Goal: Transaction & Acquisition: Purchase product/service

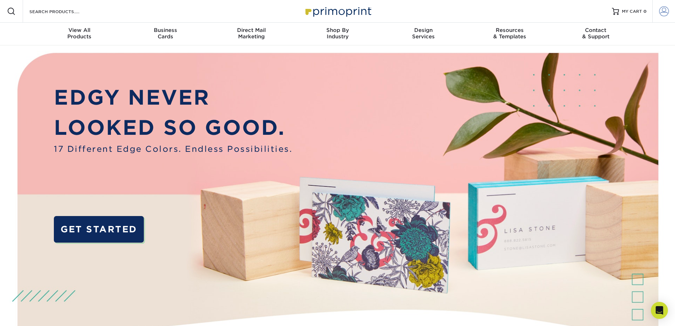
click at [662, 11] on span at bounding box center [664, 11] width 10 height 10
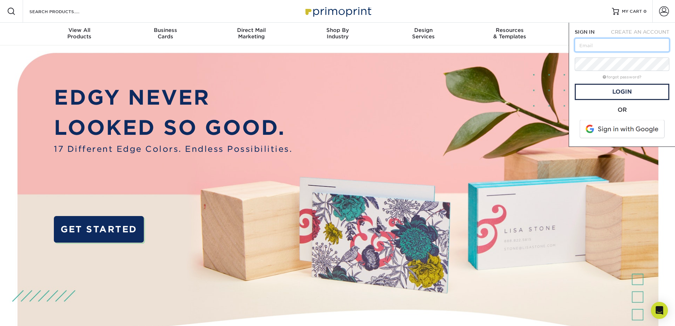
click at [623, 39] on input "text" at bounding box center [622, 44] width 95 height 13
type input "shane@paradisedevelopment.com"
click at [618, 91] on link "Login" at bounding box center [622, 92] width 95 height 16
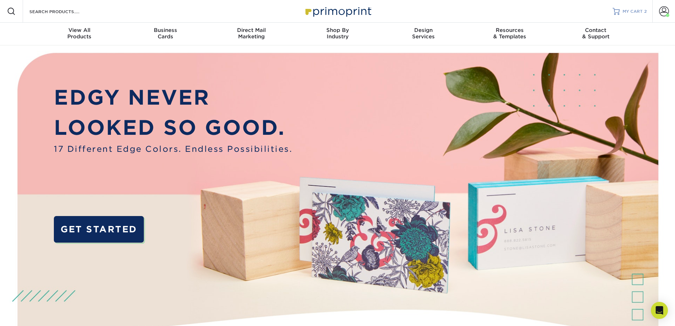
click at [634, 12] on span "MY CART" at bounding box center [632, 12] width 20 height 6
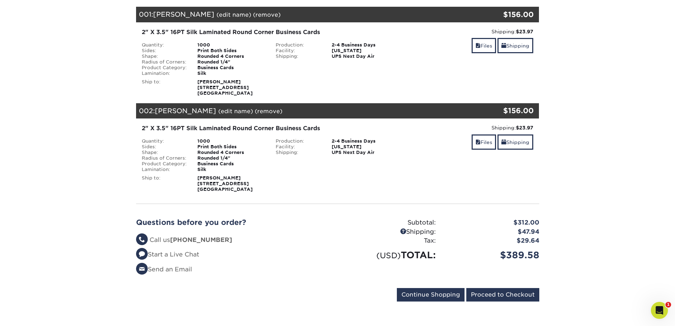
scroll to position [142, 0]
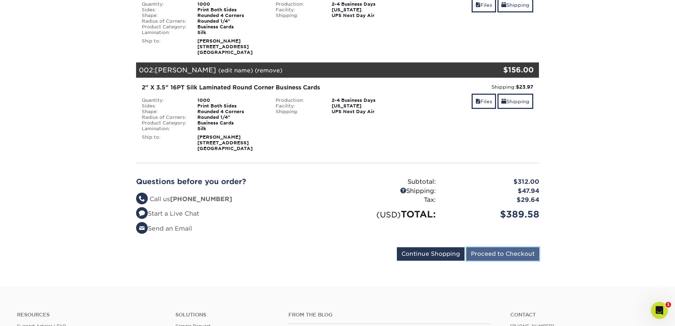
click at [507, 258] on input "Proceed to Checkout" at bounding box center [502, 253] width 73 height 13
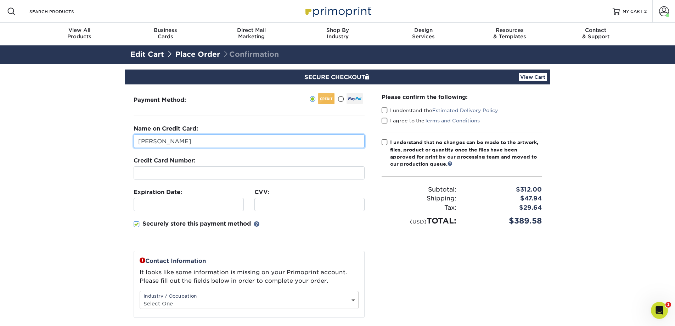
drag, startPoint x: 180, startPoint y: 142, endPoint x: 136, endPoint y: 140, distance: 44.0
click at [136, 140] on input "Shane Brown" at bounding box center [249, 140] width 231 height 13
type input "[PERSON_NAME]"
type input "03/2027"
click at [182, 138] on input "[PERSON_NAME]" at bounding box center [249, 140] width 231 height 13
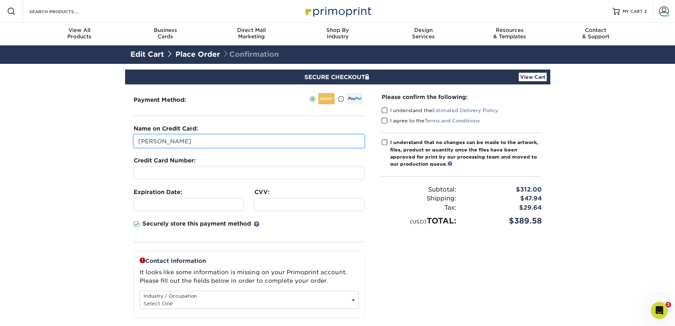
click at [229, 142] on input "[PERSON_NAME]" at bounding box center [249, 140] width 231 height 13
type input "Tony F Alfaro"
click at [387, 267] on div "Please confirm the following: I understand the Estimated Delivery Policy I agre…" at bounding box center [461, 228] width 177 height 289
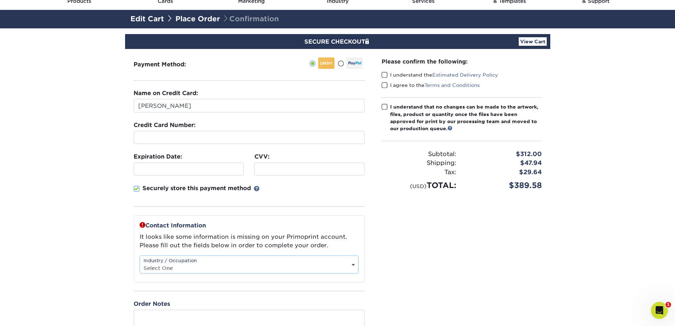
click at [349, 266] on select "Select One Administrative Executive Human Resources Construction Education Ente…" at bounding box center [249, 268] width 218 height 10
select select "11"
click at [140, 263] on select "Select One Administrative Executive Human Resources Construction Education Ente…" at bounding box center [249, 268] width 218 height 10
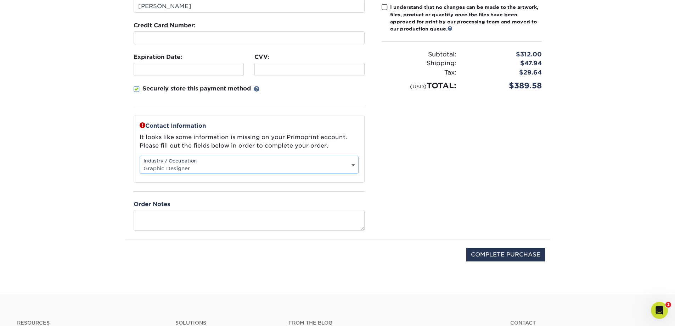
scroll to position [71, 0]
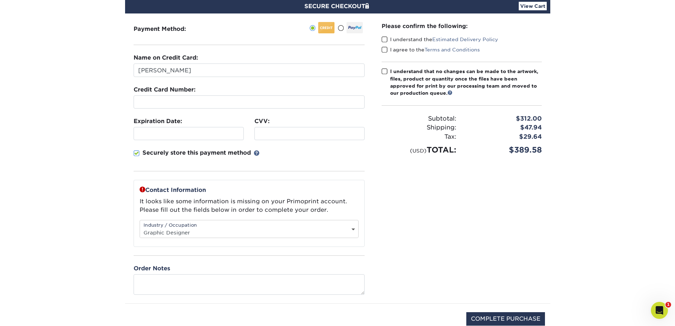
click at [386, 41] on span at bounding box center [385, 39] width 6 height 7
click at [0, 0] on input "I understand the Estimated Delivery Policy" at bounding box center [0, 0] width 0 height 0
click at [385, 51] on span at bounding box center [385, 49] width 6 height 7
click at [0, 0] on input "I agree to the Terms and Conditions" at bounding box center [0, 0] width 0 height 0
click at [382, 71] on span at bounding box center [385, 71] width 6 height 7
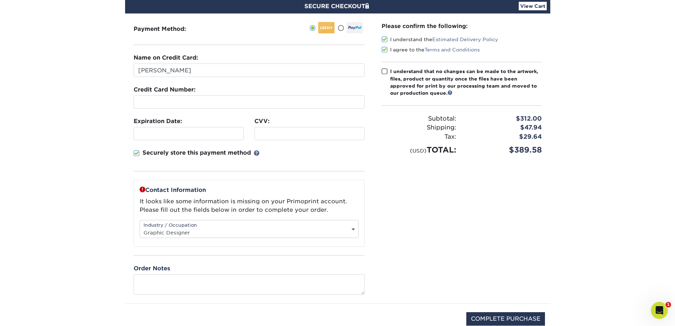
click at [0, 0] on input "I understand that no changes can be made to the artwork, files, product or quan…" at bounding box center [0, 0] width 0 height 0
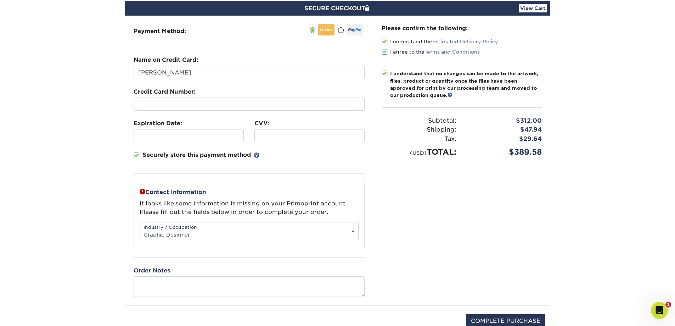
scroll to position [0, 0]
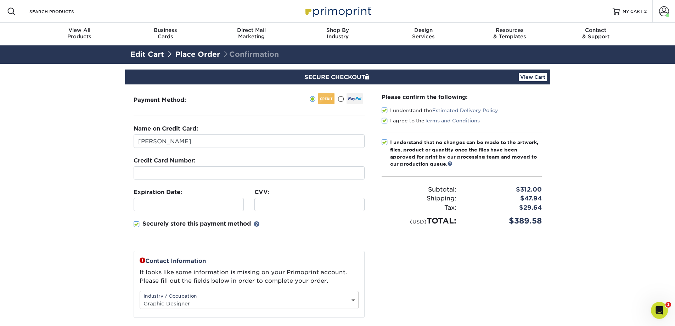
click at [537, 74] on link "View Cart" at bounding box center [533, 77] width 28 height 9
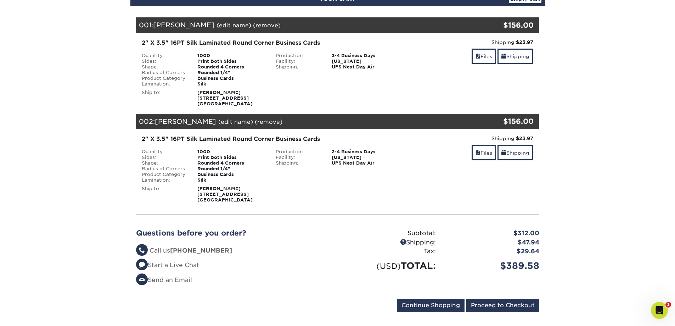
scroll to position [142, 0]
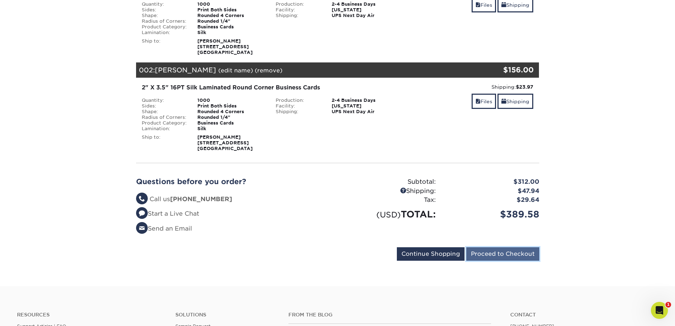
click at [501, 257] on input "Proceed to Checkout" at bounding box center [502, 253] width 73 height 13
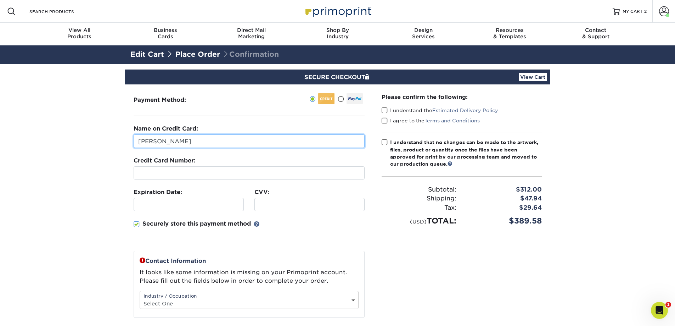
drag, startPoint x: 224, startPoint y: 140, endPoint x: 134, endPoint y: 141, distance: 90.7
click at [134, 141] on input "Shane Brown" at bounding box center [249, 140] width 231 height 13
type input "[PERSON_NAME]"
type input "03/2027"
click at [189, 139] on input "[PERSON_NAME]" at bounding box center [249, 140] width 231 height 13
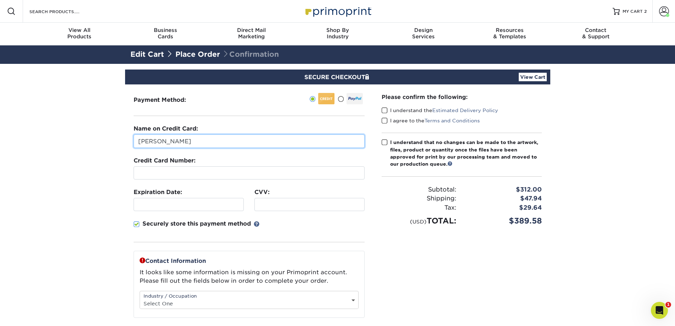
type input "Tony F Alfaro"
click at [66, 227] on section "SECURE CHECKOUT View Cart Payment Method: Name on Credit Card:" at bounding box center [337, 246] width 675 height 365
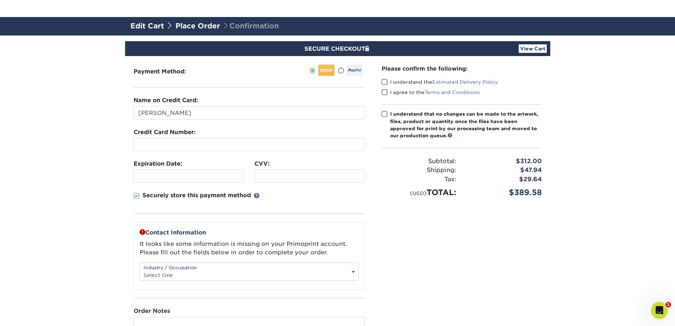
scroll to position [106, 0]
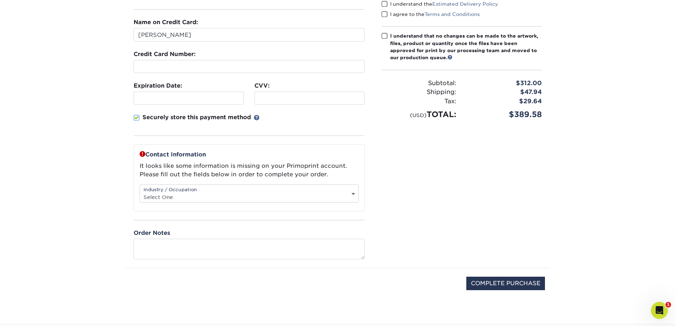
click at [350, 193] on select "Select One Administrative Executive Human Resources Construction Education Ente…" at bounding box center [249, 197] width 218 height 10
select select "11"
click at [140, 192] on select "Select One Administrative Executive Human Resources Construction Education Ente…" at bounding box center [249, 197] width 218 height 10
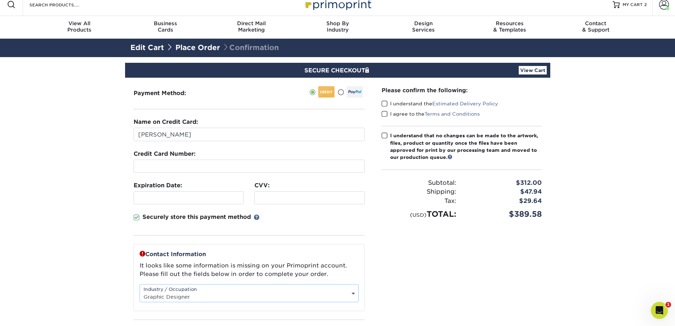
scroll to position [0, 0]
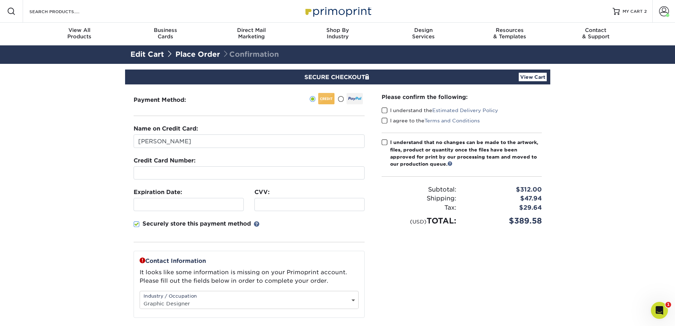
click at [388, 112] on label "I understand the Estimated Delivery Policy" at bounding box center [440, 110] width 117 height 7
click at [0, 0] on input "I understand the Estimated Delivery Policy" at bounding box center [0, 0] width 0 height 0
click at [385, 122] on span at bounding box center [385, 120] width 6 height 7
click at [0, 0] on input "I agree to the Terms and Conditions" at bounding box center [0, 0] width 0 height 0
click at [387, 141] on span at bounding box center [385, 142] width 6 height 7
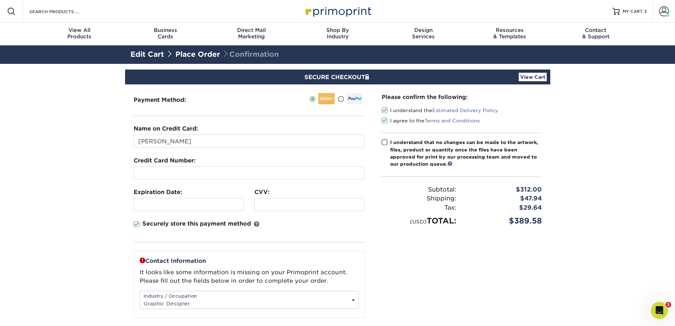
click at [0, 0] on input "I understand that no changes can be made to the artwork, files, product or quan…" at bounding box center [0, 0] width 0 height 0
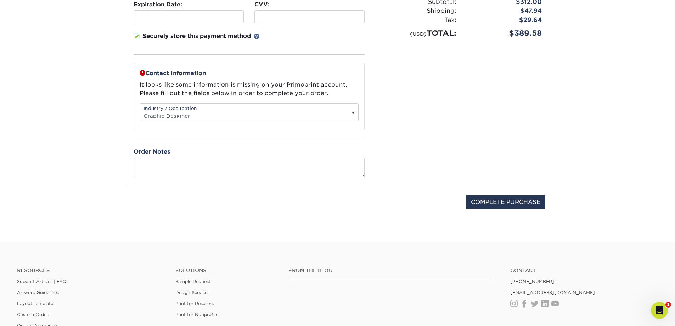
scroll to position [213, 0]
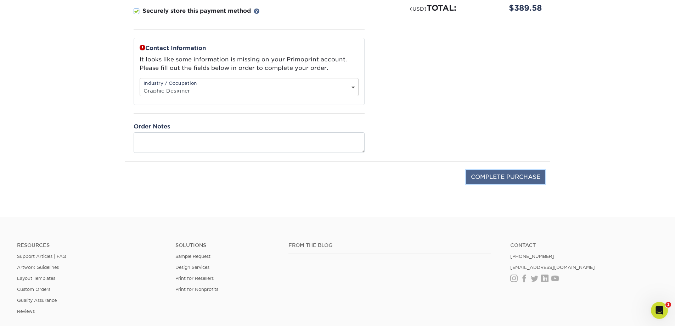
click at [489, 176] on input "COMPLETE PURCHASE" at bounding box center [505, 176] width 79 height 13
type input "PROCESSING, PLEASE WAIT..."
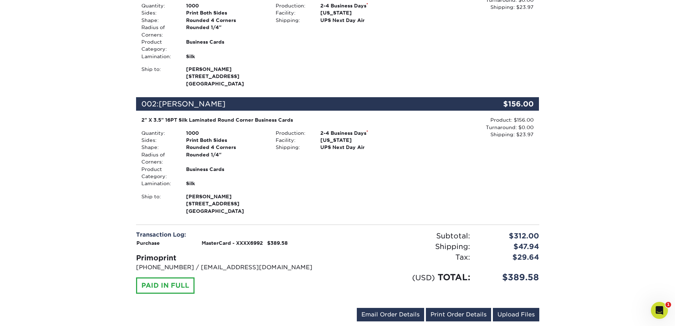
scroll to position [283, 0]
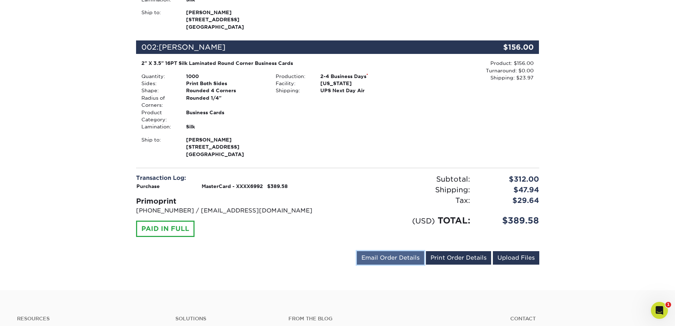
click at [390, 260] on link "Email Order Details" at bounding box center [390, 257] width 67 height 13
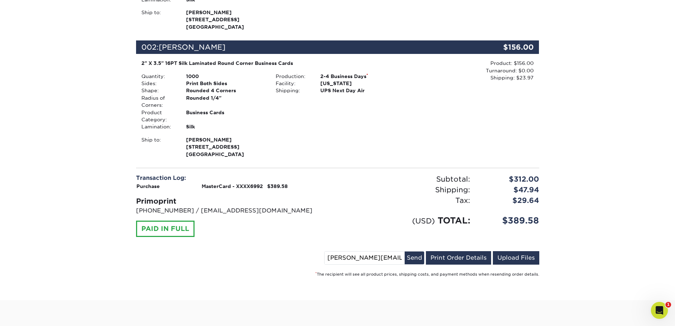
drag, startPoint x: 346, startPoint y: 258, endPoint x: 324, endPoint y: 256, distance: 22.7
click at [324, 256] on div "[PERSON_NAME][EMAIL_ADDRESS][DOMAIN_NAME] Send Email Order Details Print Order …" at bounding box center [337, 259] width 403 height 16
type input "[PERSON_NAME][EMAIL_ADDRESS][DOMAIN_NAME]"
click at [414, 256] on button "Send" at bounding box center [414, 257] width 19 height 13
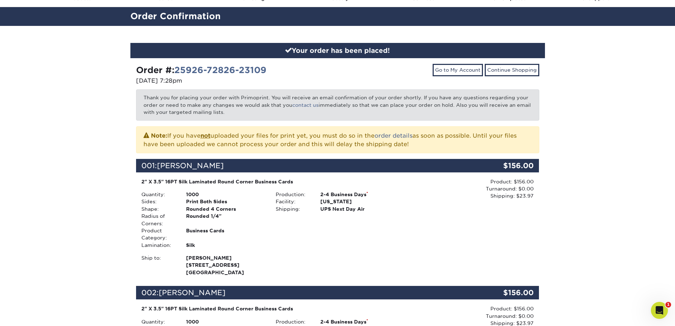
scroll to position [35, 0]
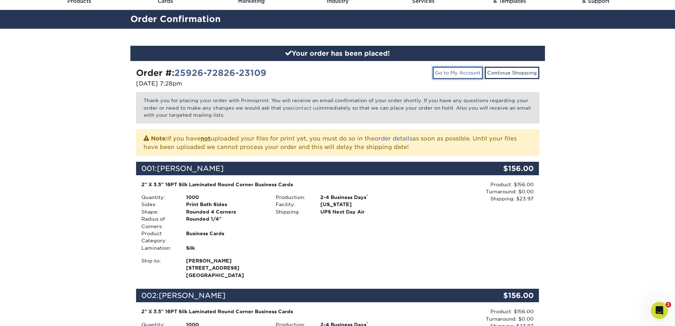
click at [459, 71] on link "Go to My Account" at bounding box center [458, 73] width 50 height 12
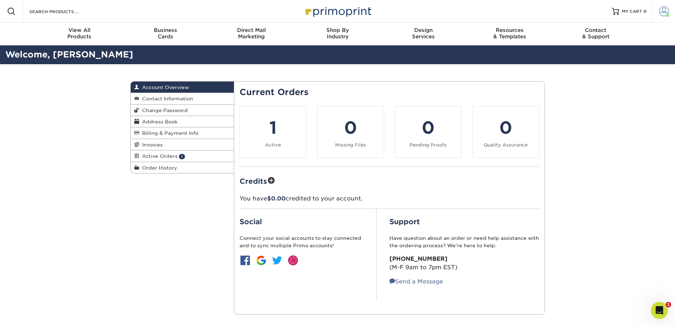
click at [663, 13] on span at bounding box center [664, 11] width 10 height 10
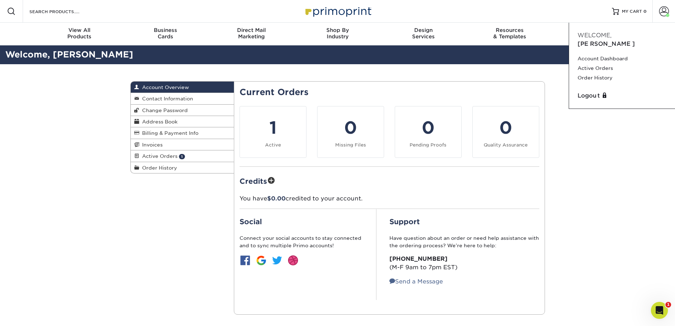
click at [595, 33] on span "Welcome," at bounding box center [594, 35] width 34 height 7
click at [666, 4] on link "Account" at bounding box center [663, 11] width 23 height 23
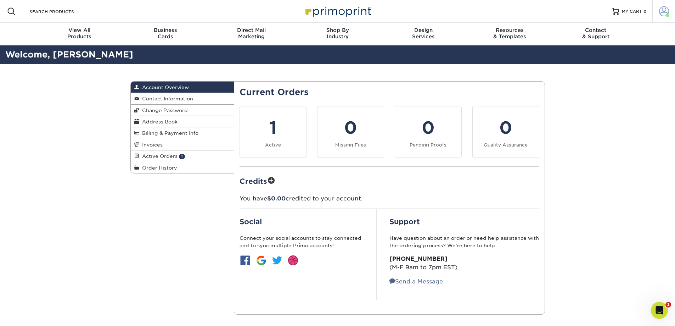
click at [663, 10] on span at bounding box center [664, 11] width 10 height 10
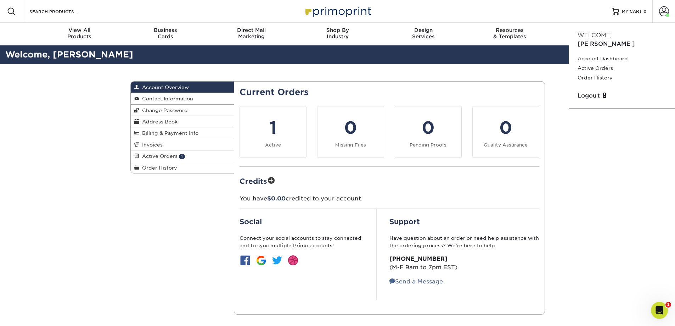
click at [614, 147] on div "Account Overview Account Overview Contact Information Change Password Address B…" at bounding box center [337, 197] width 675 height 267
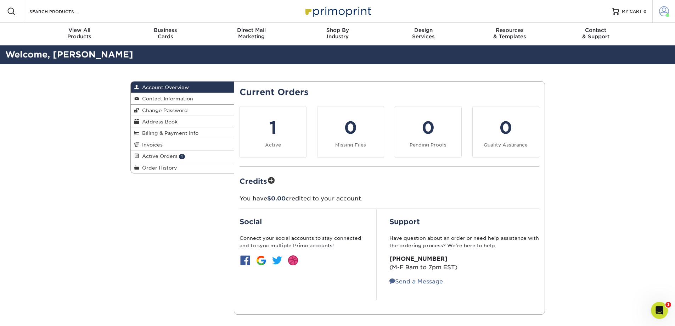
click at [662, 10] on span at bounding box center [664, 11] width 10 height 10
